Goal: Browse casually

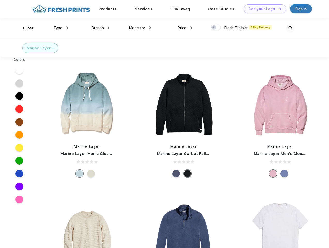
click at [263, 9] on link "Add your Logo Design Tool" at bounding box center [265, 8] width 43 height 9
click at [0, 0] on div "Design Tool" at bounding box center [0, 0] width 0 height 0
click at [277, 9] on link "Add your Logo Design Tool" at bounding box center [265, 8] width 43 height 9
click at [25, 28] on div "Filter" at bounding box center [28, 28] width 11 height 6
click at [61, 28] on span "Type" at bounding box center [57, 28] width 9 height 5
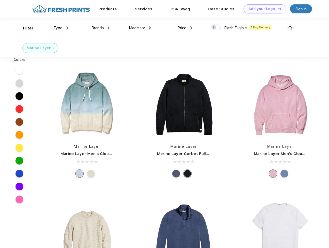
click at [101, 28] on span "Brands" at bounding box center [97, 28] width 12 height 5
click at [140, 28] on span "Made for" at bounding box center [137, 28] width 16 height 5
click at [185, 28] on span "Price" at bounding box center [181, 28] width 9 height 5
click at [216, 28] on div at bounding box center [216, 28] width 10 height 6
click at [214, 28] on input "checkbox" at bounding box center [212, 25] width 3 height 3
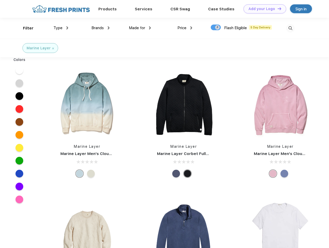
click at [290, 28] on img at bounding box center [290, 28] width 9 height 9
